Goal: Information Seeking & Learning: Learn about a topic

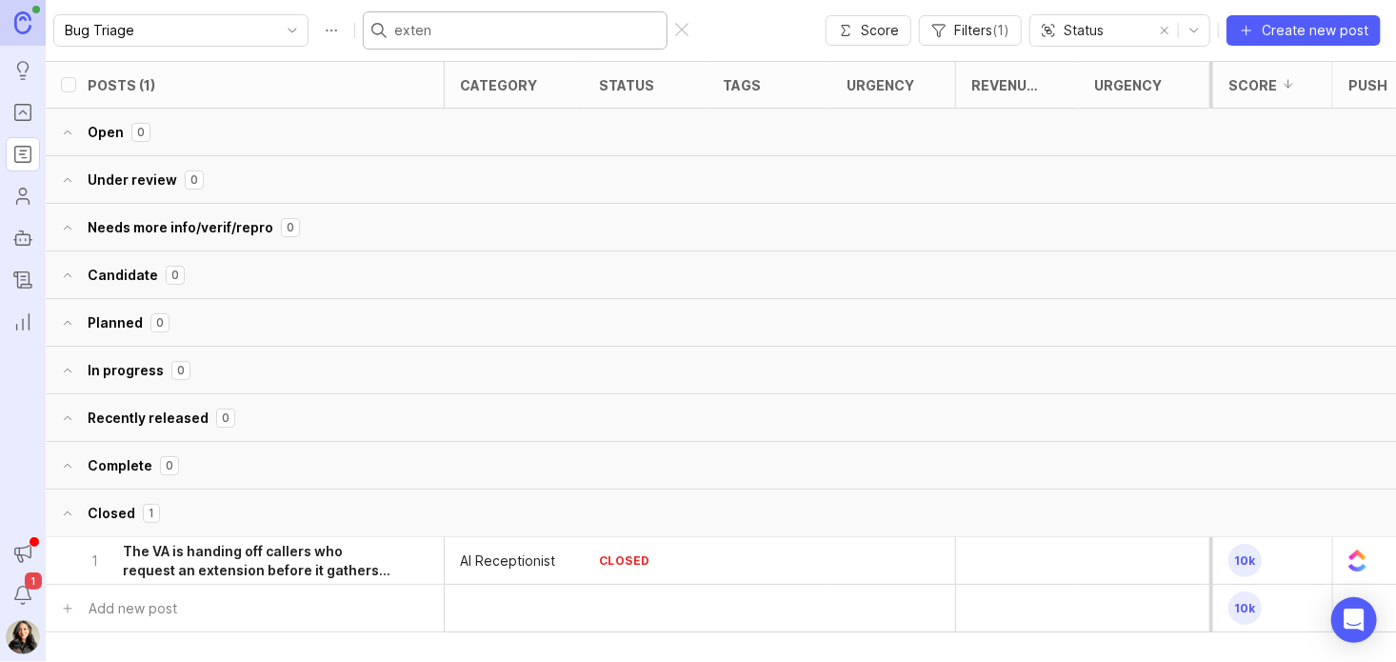
click at [675, 34] on div at bounding box center [681, 30] width 13 height 15
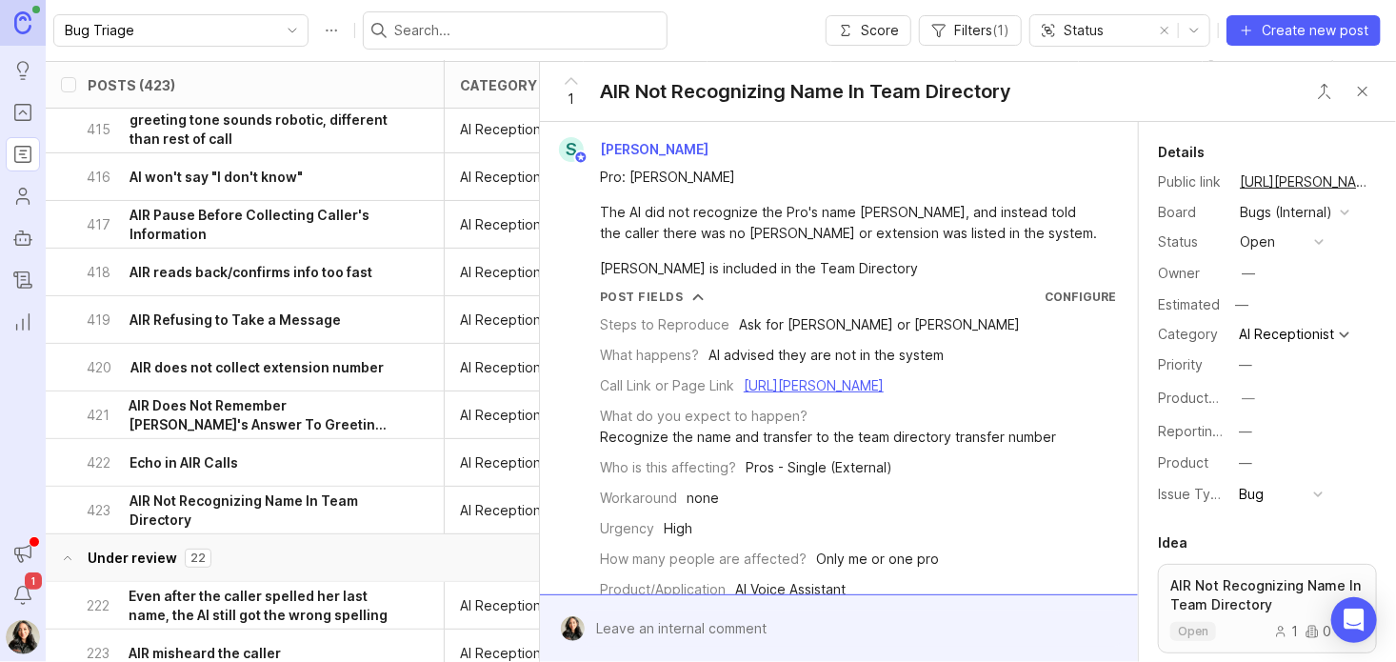
scroll to position [67, 0]
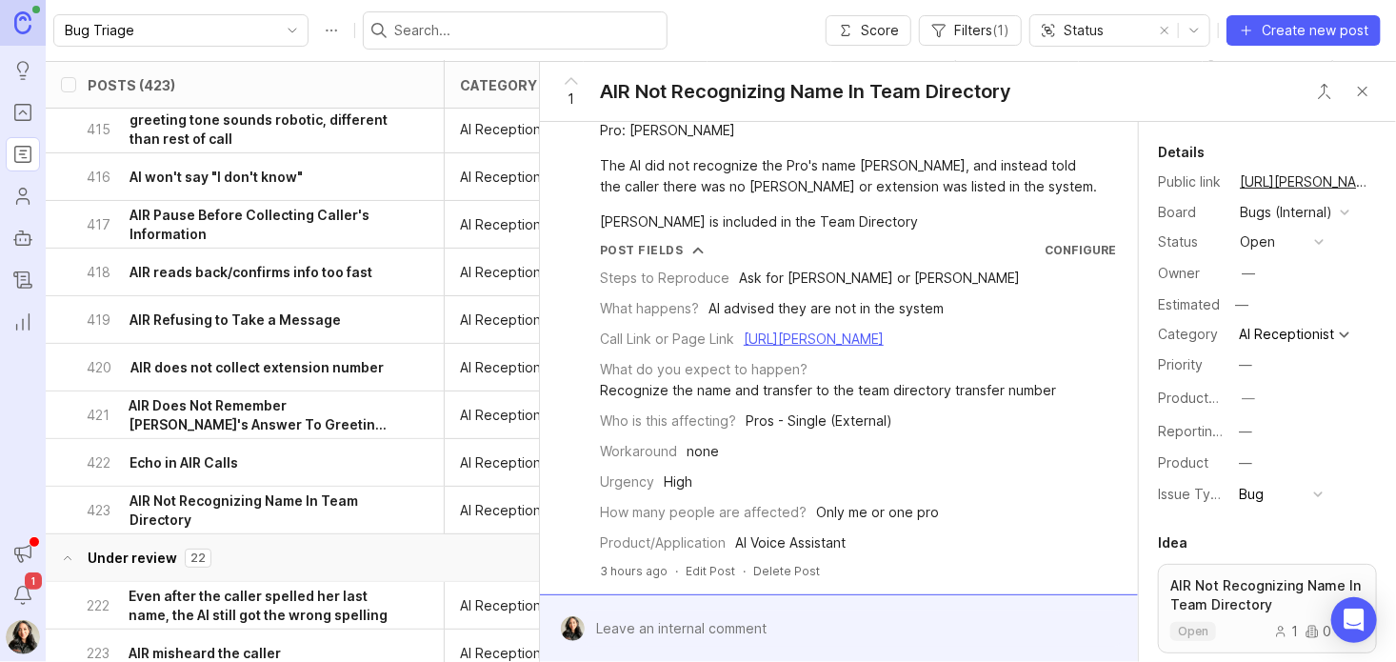
click at [1371, 99] on button "Close button" at bounding box center [1362, 91] width 38 height 38
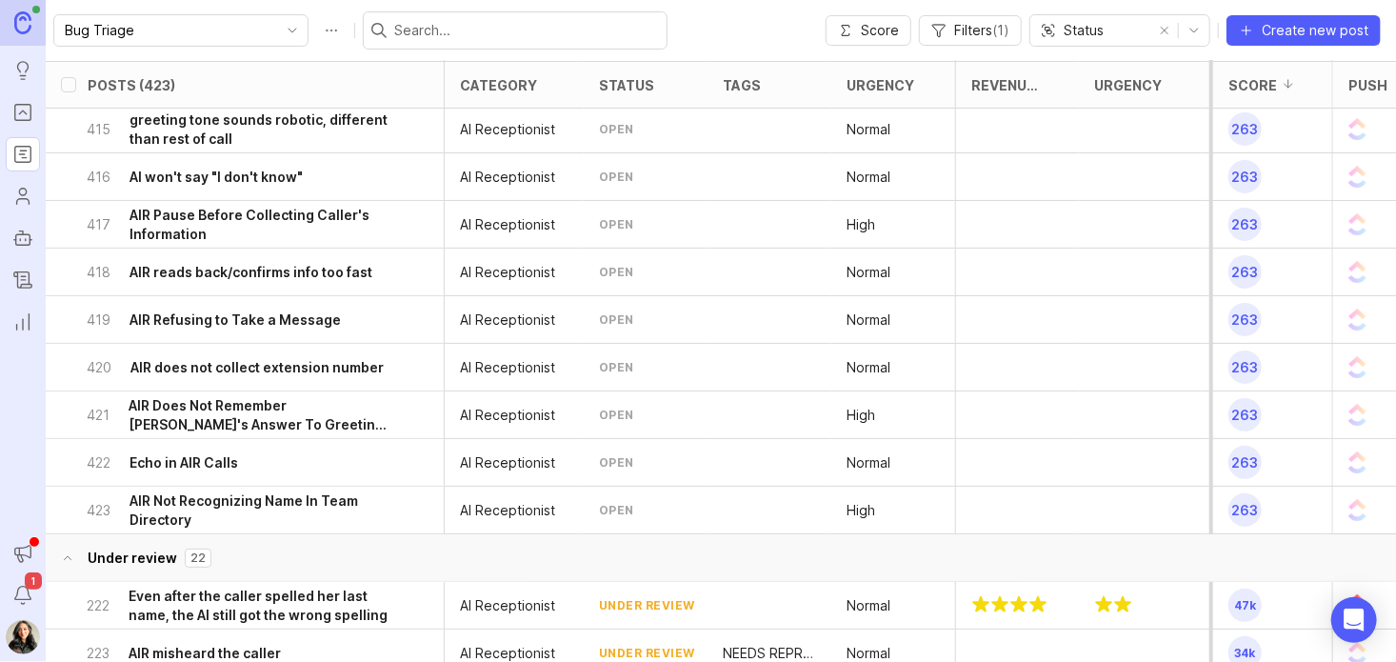
click at [257, 498] on h6 "AIR Not Recognizing Name In Team Directory" at bounding box center [259, 510] width 261 height 38
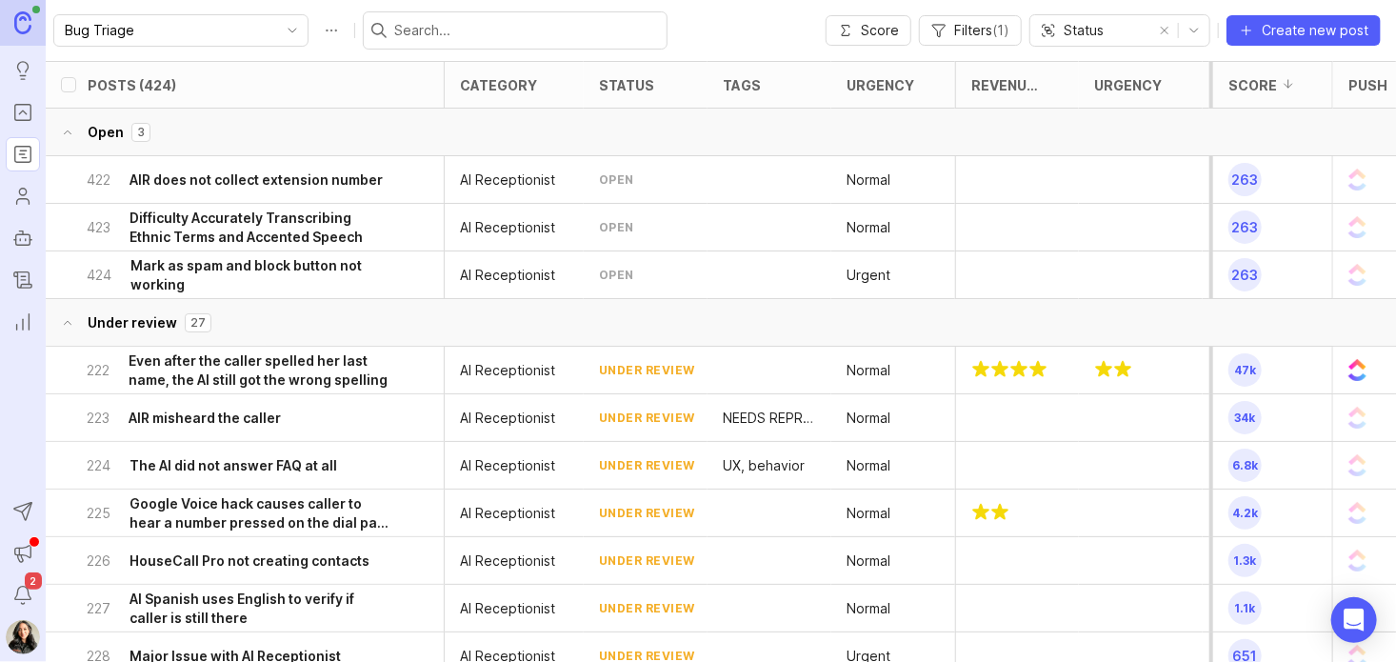
click at [285, 361] on h6 "Even after the caller spelled her last name, the AI still got the wrong spelling" at bounding box center [260, 370] width 262 height 38
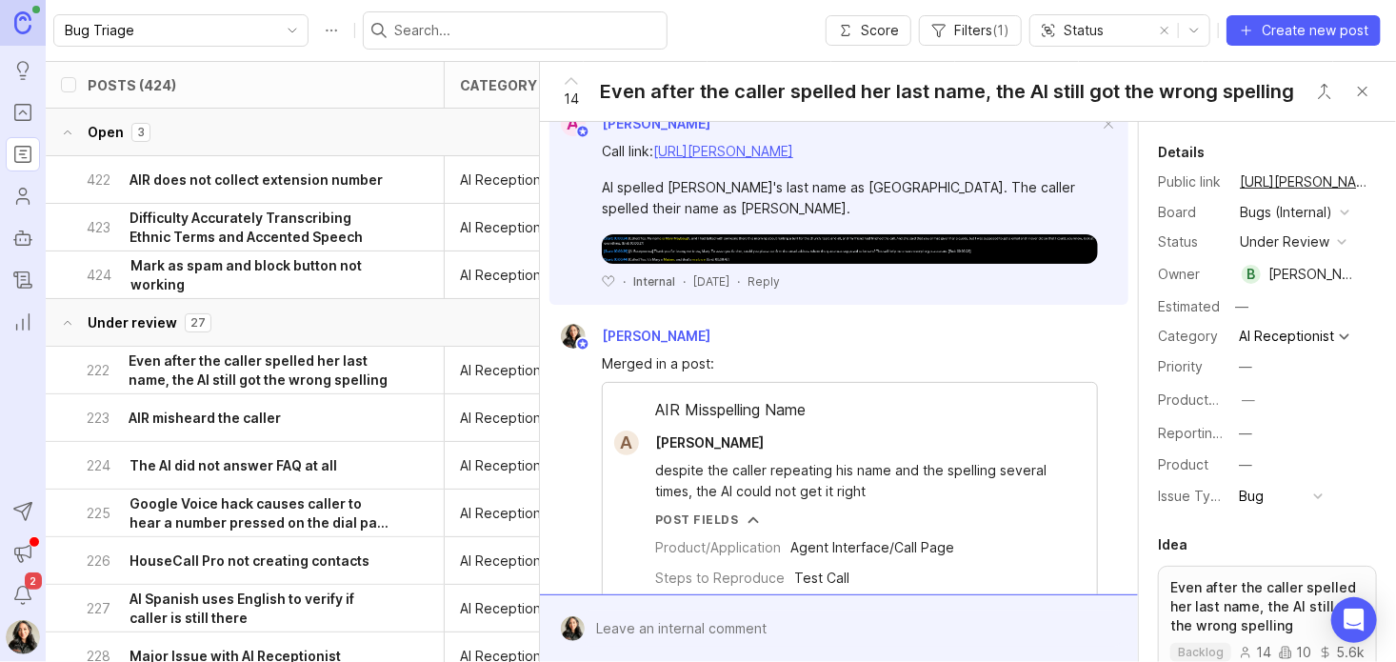
scroll to position [563, 0]
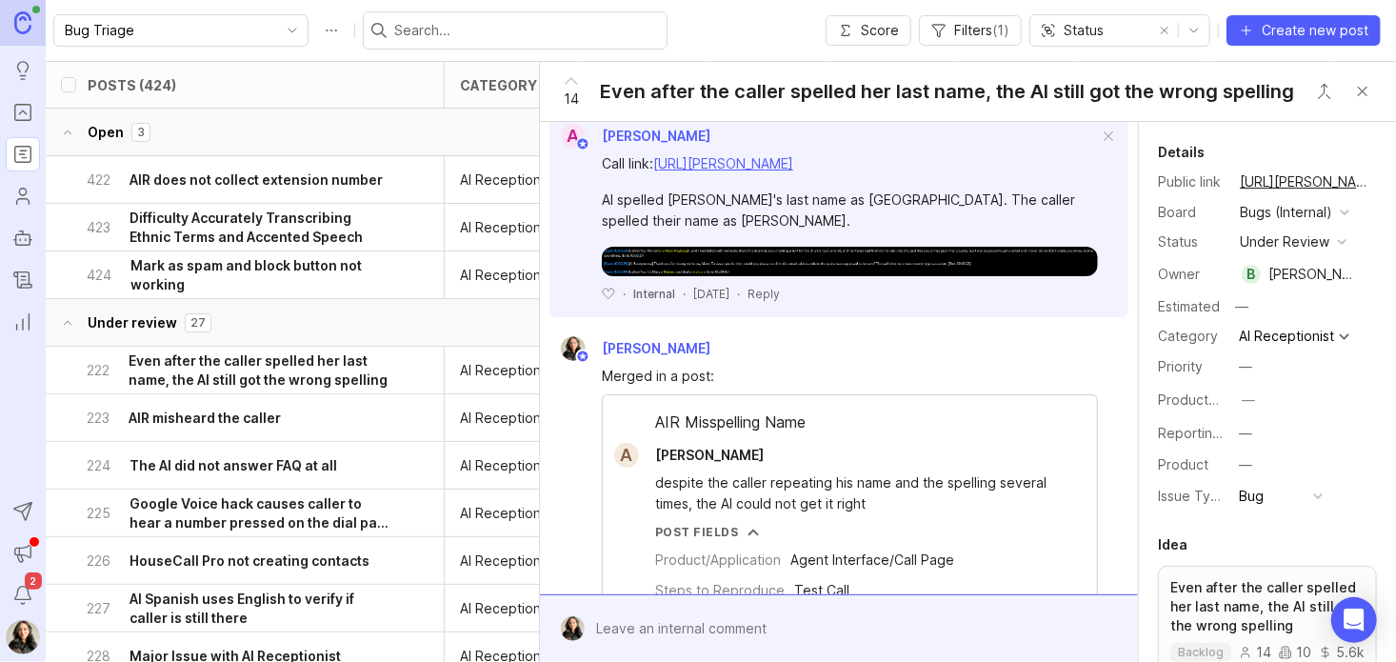
click at [194, 417] on h6 "AIR misheard the caller" at bounding box center [205, 417] width 152 height 19
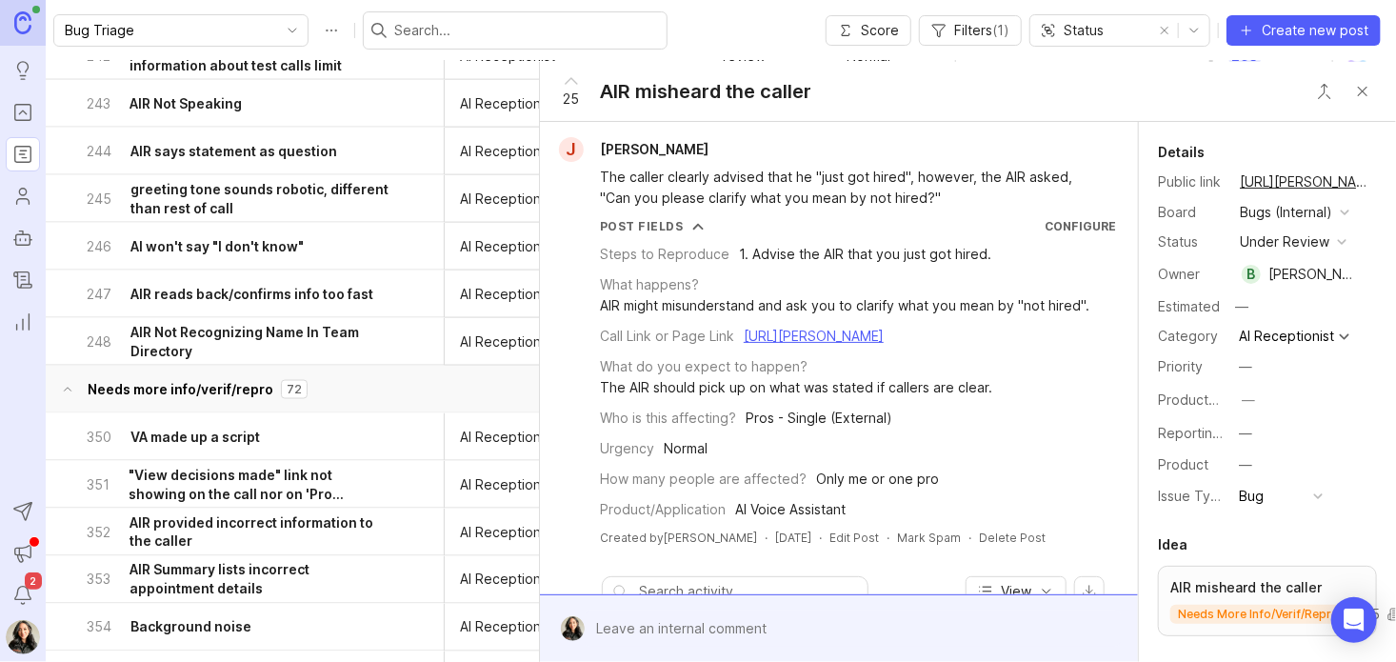
scroll to position [1272, 0]
